Goal: Task Accomplishment & Management: Manage account settings

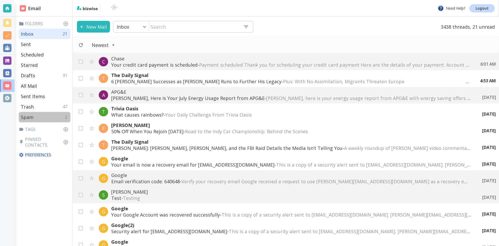
click at [28, 116] on p "Spam" at bounding box center [27, 117] width 13 height 6
type input "8"
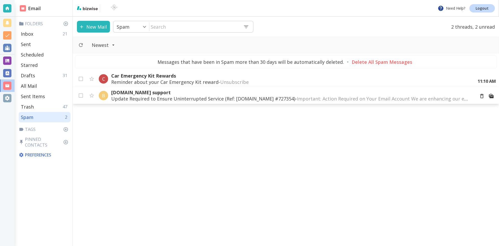
click at [249, 97] on p "Update Required to Ensure Uninterrupted Service (Ref: [DOMAIN_NAME] #727354) - …" at bounding box center [291, 98] width 360 height 6
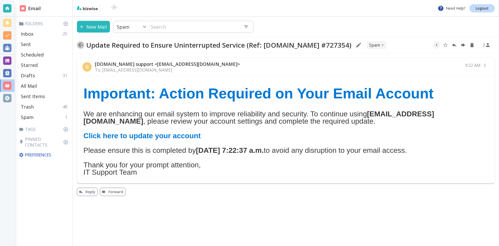
click at [80, 45] on icon "button" at bounding box center [81, 45] width 4 height 4
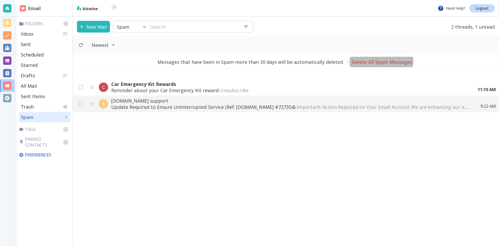
click at [379, 60] on p "Delete All Spam Messages" at bounding box center [382, 62] width 61 height 6
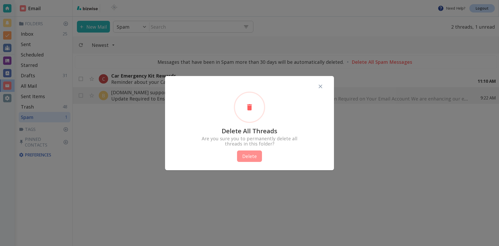
click at [253, 155] on button "Delete" at bounding box center [249, 155] width 25 height 11
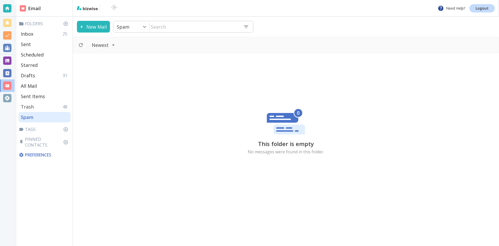
click at [40, 105] on div "Trash 48" at bounding box center [45, 106] width 52 height 10
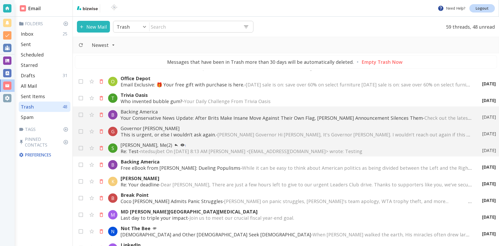
scroll to position [338, 0]
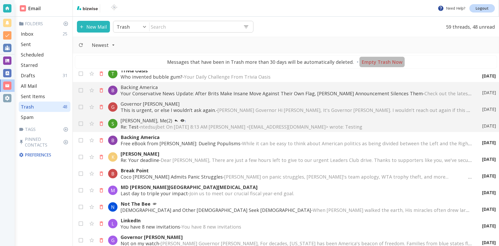
click at [383, 61] on p "Empty Trash Now" at bounding box center [382, 62] width 41 height 6
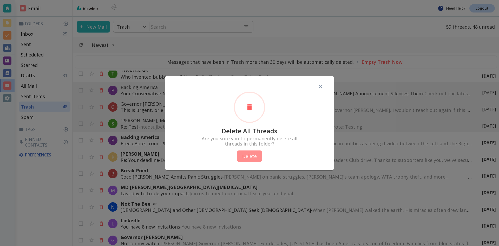
click at [249, 154] on button "Delete" at bounding box center [249, 155] width 25 height 11
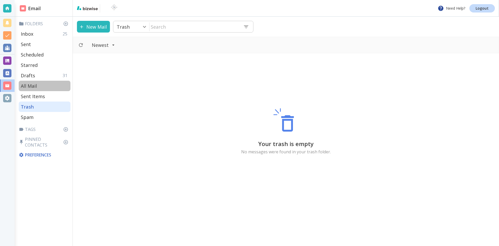
click at [32, 85] on p "All Mail" at bounding box center [29, 86] width 16 height 6
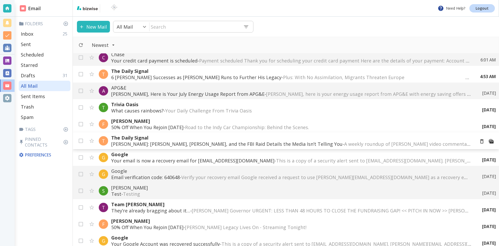
scroll to position [130, 0]
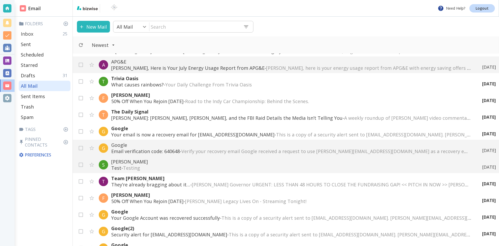
click at [29, 33] on p "Inbox" at bounding box center [27, 34] width 12 height 6
type input "0"
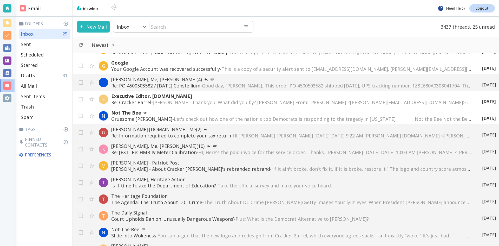
scroll to position [338, 0]
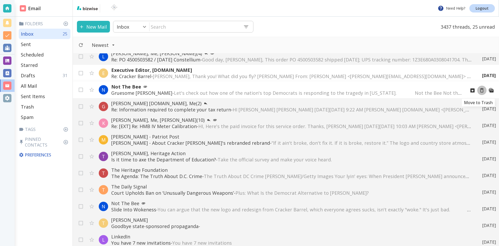
click at [481, 88] on icon "Move to Trash" at bounding box center [482, 90] width 3 height 4
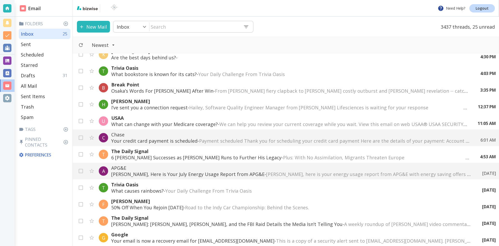
scroll to position [0, 0]
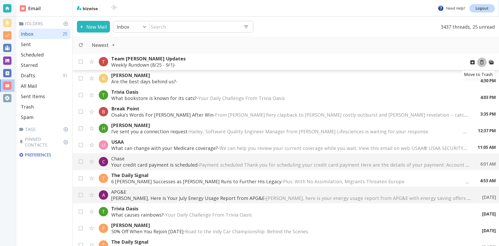
click at [479, 62] on icon "Move to Trash" at bounding box center [482, 62] width 6 height 6
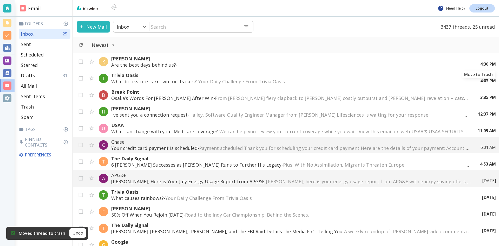
click at [0, 0] on icon "Move to Trash" at bounding box center [0, 0] width 0 height 0
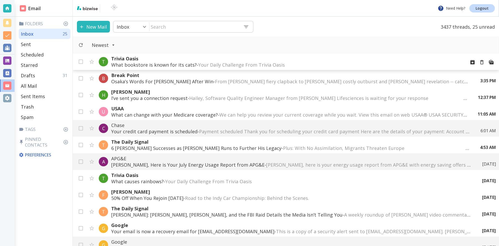
click at [137, 64] on p "What bookstore is known for its cats? - Your Daily Challenge From Trivia Oasis …" at bounding box center [286, 65] width 351 height 6
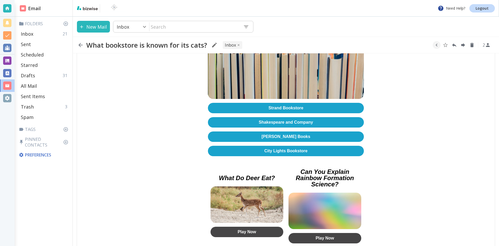
scroll to position [156, 0]
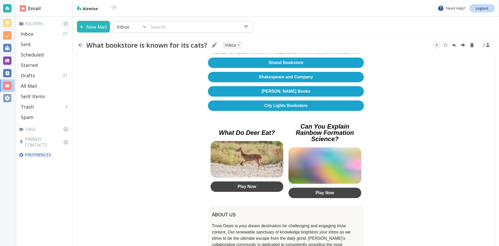
click at [280, 74] on link "Shakespeare and Company" at bounding box center [286, 77] width 156 height 10
click at [81, 45] on icon "button" at bounding box center [81, 45] width 4 height 4
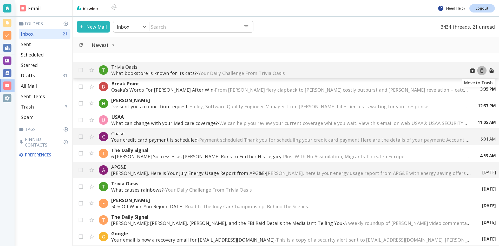
click at [481, 70] on icon "Move to Trash" at bounding box center [482, 70] width 3 height 4
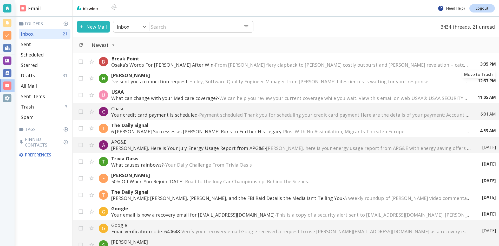
click at [0, 0] on icon "Move to Trash" at bounding box center [0, 0] width 0 height 0
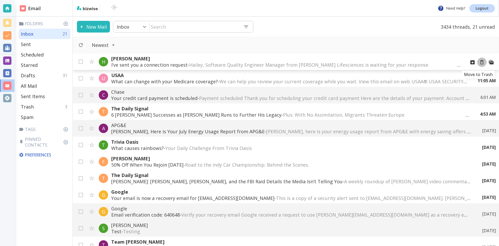
click at [479, 63] on icon "Move to Trash" at bounding box center [482, 62] width 6 height 6
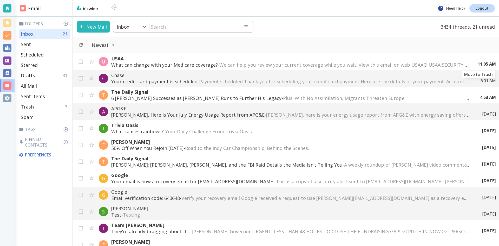
click at [0, 0] on icon "Move to Trash" at bounding box center [0, 0] width 0 height 0
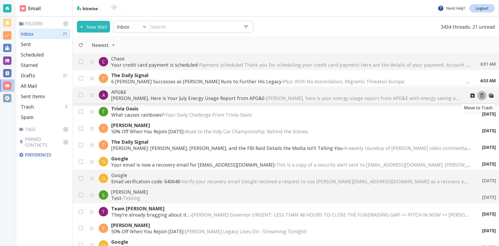
click at [479, 96] on icon "Move to Trash" at bounding box center [482, 96] width 6 height 6
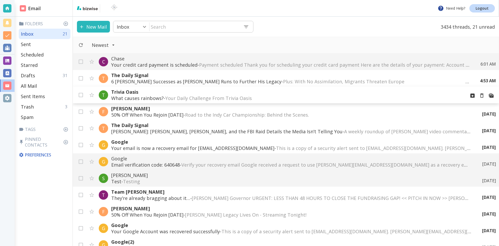
click at [181, 93] on p "Trivia Oasis" at bounding box center [286, 92] width 351 height 6
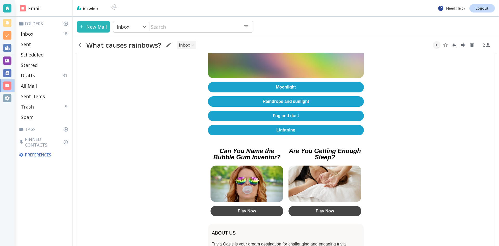
scroll to position [130, 0]
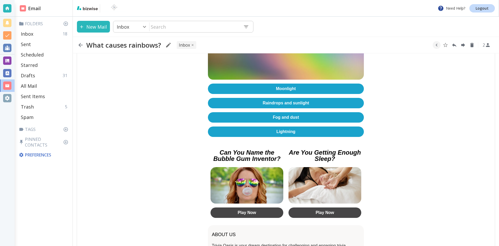
click at [255, 99] on link "Raindrops and sunlight" at bounding box center [286, 103] width 156 height 10
click at [81, 44] on icon "button" at bounding box center [81, 45] width 6 height 6
